Goal: Register for event/course

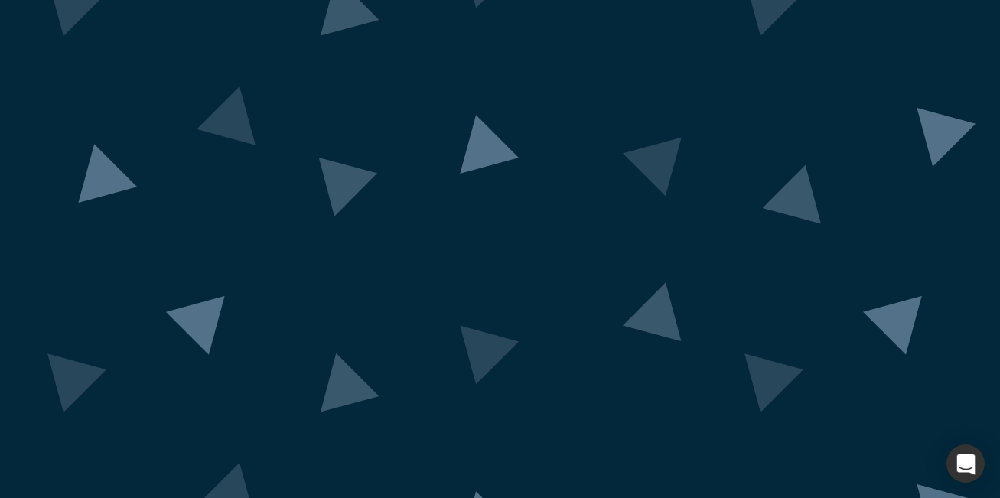
scroll to position [131, 0]
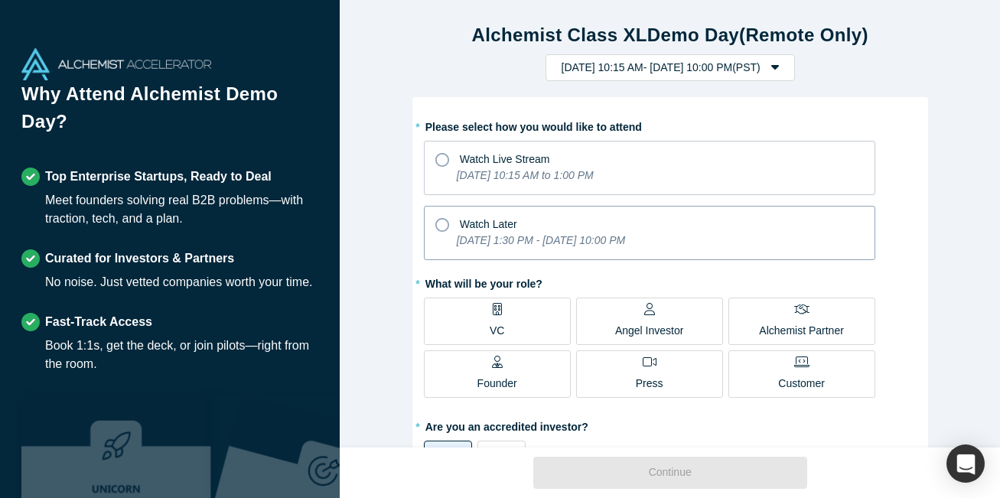
click at [439, 223] on icon at bounding box center [442, 225] width 14 height 14
click at [0, 0] on input "Watch Later [DATE] 1:30 PM - [DATE] 10:00 PM" at bounding box center [0, 0] width 0 height 0
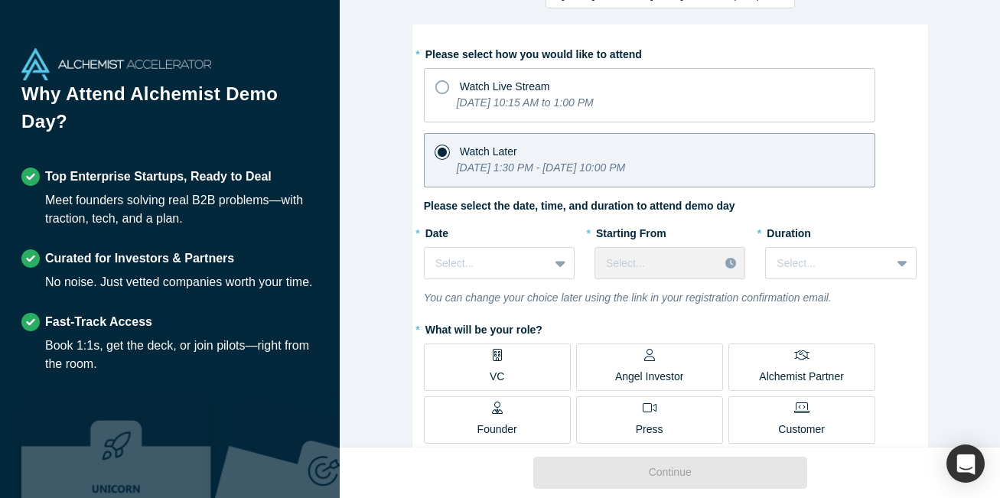
scroll to position [92, 0]
